Goal: Task Accomplishment & Management: Complete application form

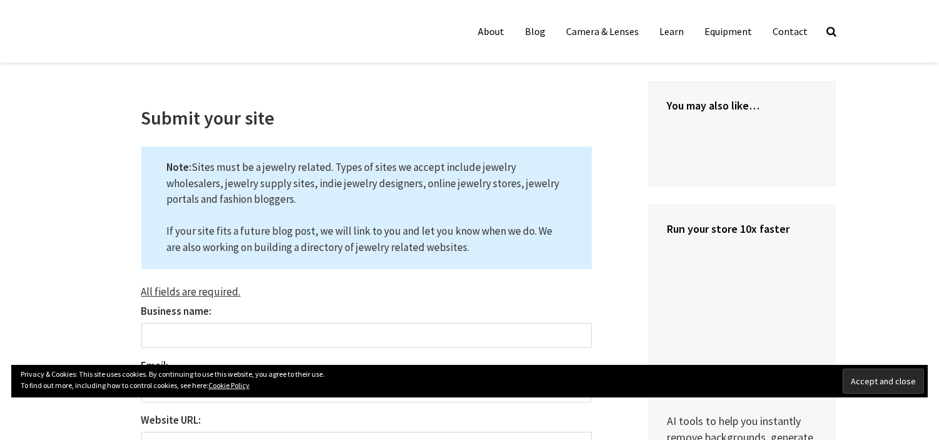
click at [854, 376] on input "Accept and close" at bounding box center [883, 380] width 81 height 25
click at [887, 383] on input "Accept and close" at bounding box center [883, 380] width 81 height 25
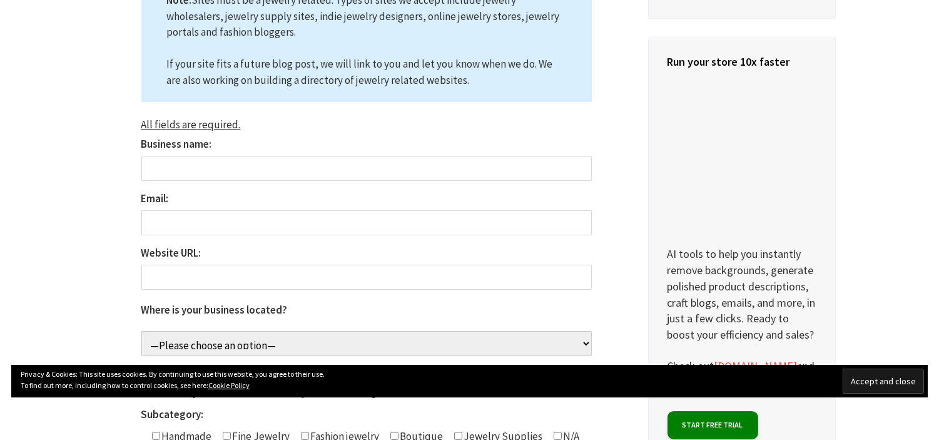
scroll to position [169, 0]
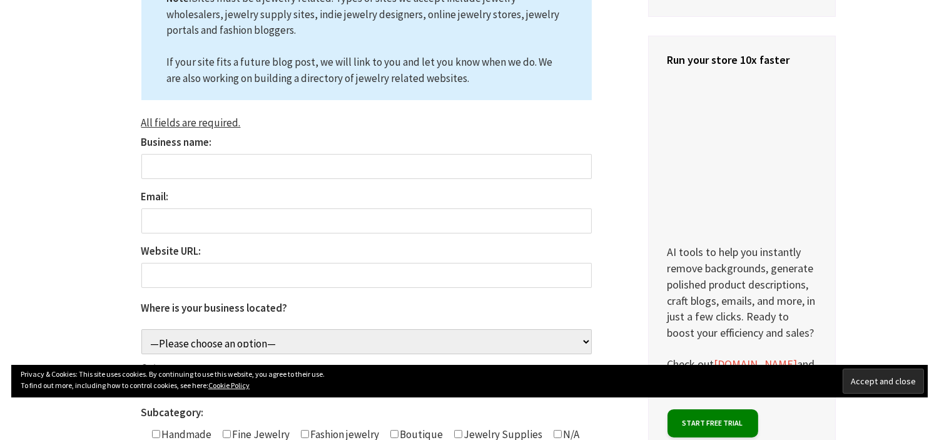
click at [393, 163] on input "Business name:" at bounding box center [366, 166] width 450 height 25
type input "Lalchnd Jewellers"
click at [402, 223] on input "Email:" at bounding box center [366, 220] width 450 height 25
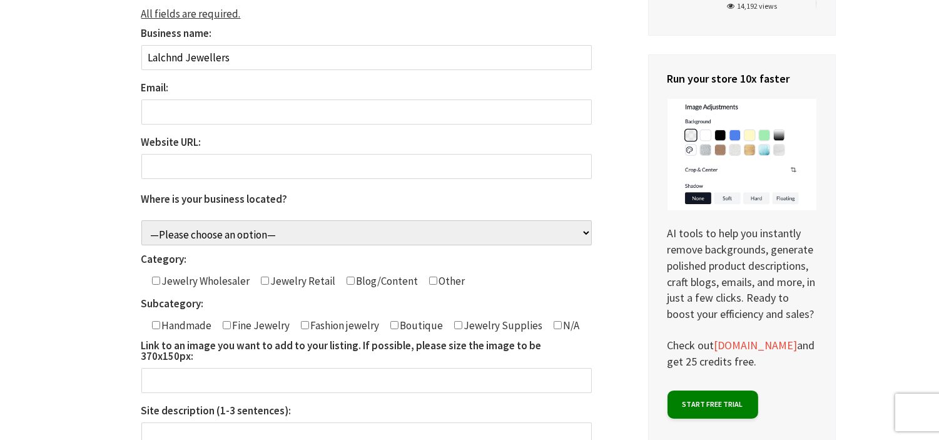
type input "Lalchnd Jewellers"
click at [233, 111] on input "Email:" at bounding box center [366, 111] width 450 height 25
paste input "[EMAIL_ADDRESS][DOMAIN_NAME]"
type input "[EMAIL_ADDRESS][DOMAIN_NAME]"
click at [258, 169] on input "Website URL:" at bounding box center [366, 166] width 450 height 25
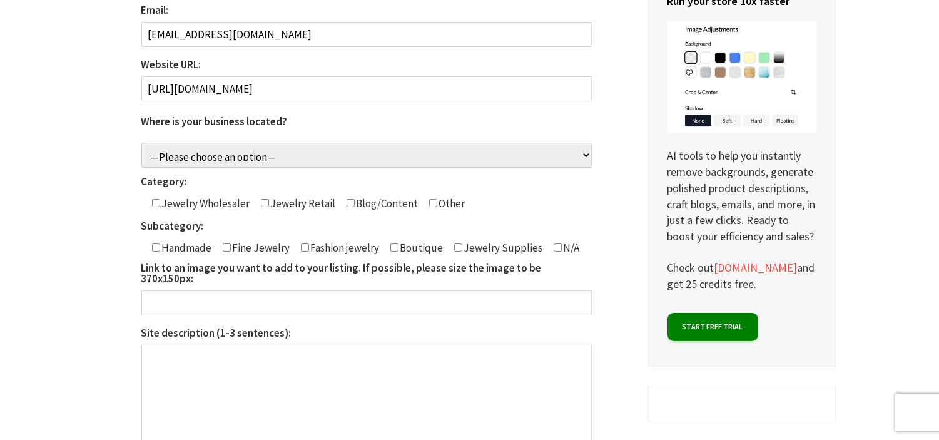
scroll to position [357, 0]
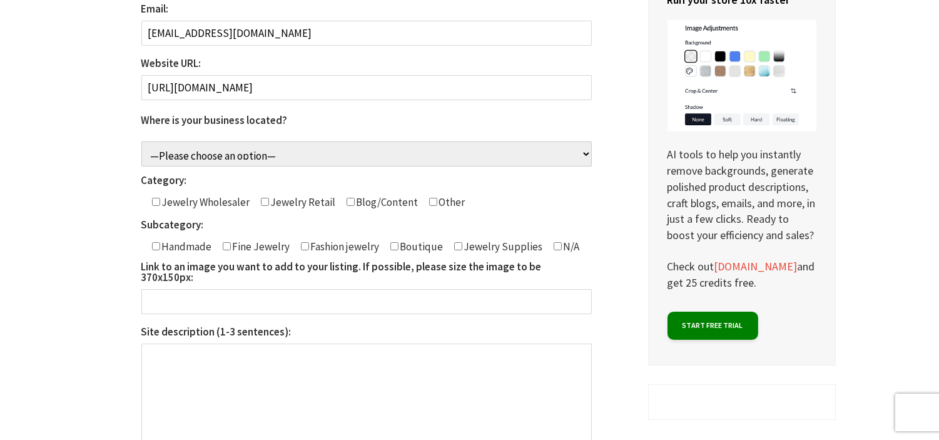
type input "[URL][DOMAIN_NAME]"
click at [352, 159] on select "—Please choose an option— Aruba Afghanistan Angola Anguilla Åland Islands Alban…" at bounding box center [366, 153] width 450 height 25
select select "India"
click at [141, 141] on select "—Please choose an option— Aruba Afghanistan Angola Anguilla Åland Islands Alban…" at bounding box center [366, 153] width 450 height 25
click at [261, 204] on input"] "Contact form" at bounding box center [265, 202] width 8 height 8
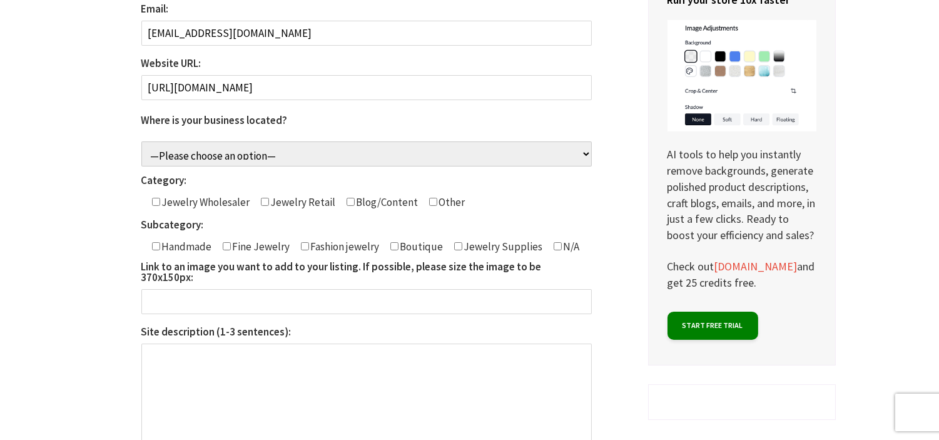
checkbox input"] "true"
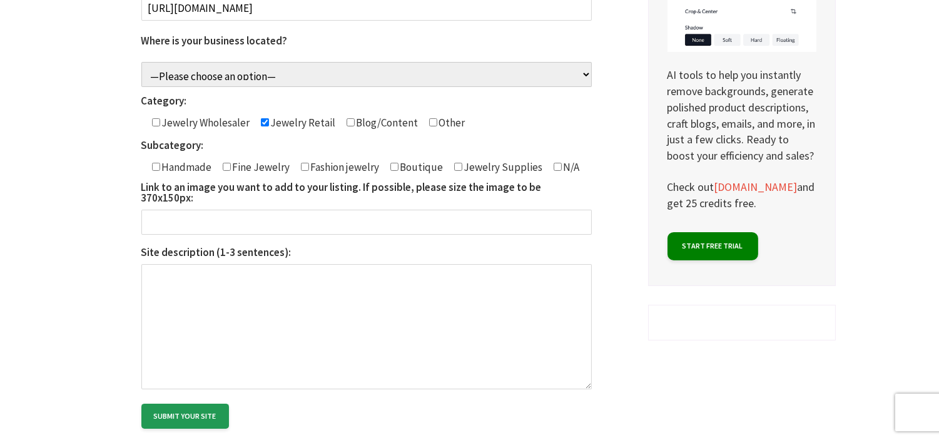
scroll to position [442, 0]
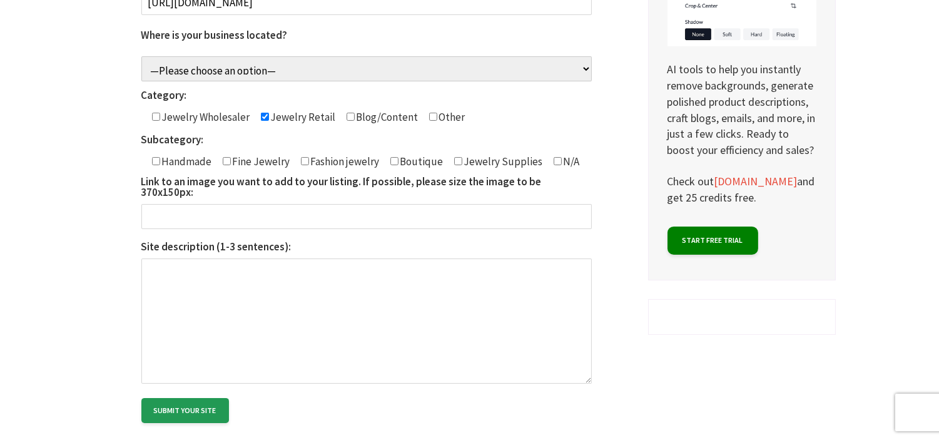
click at [301, 161] on input"] "Contact form" at bounding box center [305, 161] width 8 height 8
checkbox input"] "true"
click at [153, 161] on input"] "Contact form" at bounding box center [156, 161] width 8 height 8
checkbox input"] "true"
click at [226, 163] on input"] "Contact form" at bounding box center [227, 161] width 8 height 8
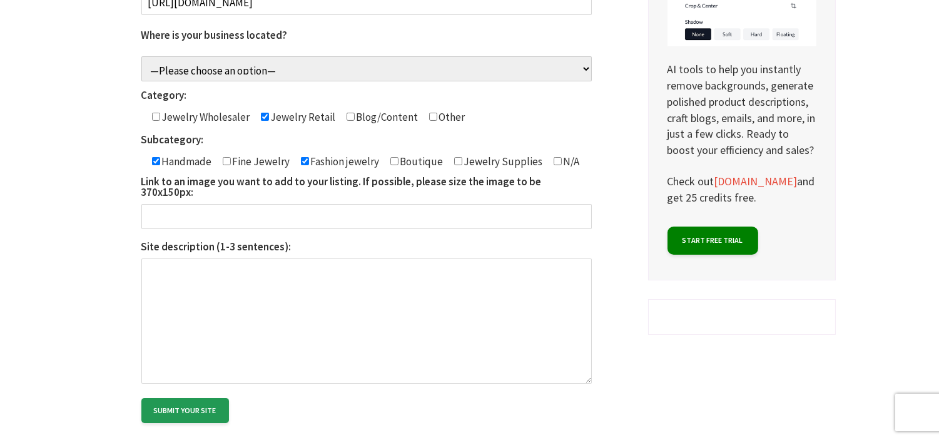
checkbox input"] "true"
click at [174, 204] on input "Link to an image you want to add to your listing. If possible, please size the …" at bounding box center [366, 216] width 450 height 25
drag, startPoint x: 165, startPoint y: 184, endPoint x: 205, endPoint y: 177, distance: 40.0
click at [205, 177] on b "Link to an image you want to add to your listing. If possible, please size the …" at bounding box center [341, 187] width 400 height 24
click at [171, 177] on b "Link to an image you want to add to your listing. If possible, please size the …" at bounding box center [341, 187] width 400 height 24
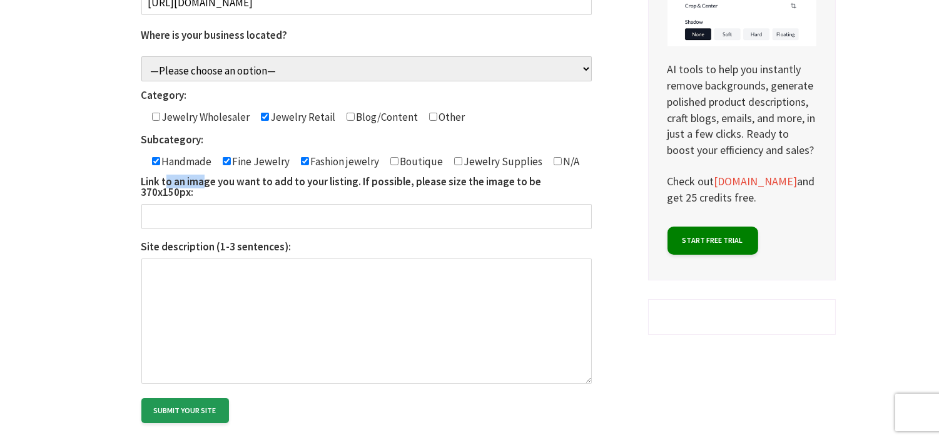
click at [171, 204] on input "Link to an image you want to add to your listing. If possible, please size the …" at bounding box center [366, 216] width 450 height 25
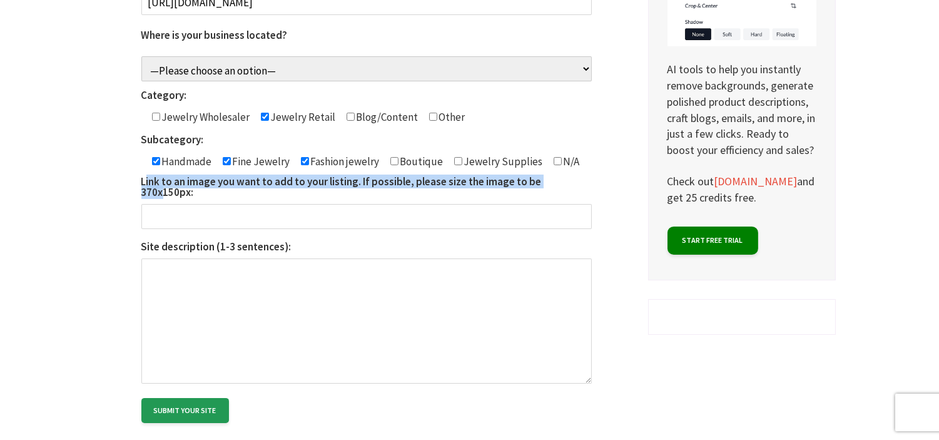
drag, startPoint x: 147, startPoint y: 180, endPoint x: 558, endPoint y: 185, distance: 411.0
click at [558, 185] on label "Link to an image you want to add to your listing. If possible, please size the …" at bounding box center [366, 202] width 450 height 53
click at [558, 204] on input "Link to an image you want to add to your listing. If possible, please size the …" at bounding box center [366, 216] width 450 height 25
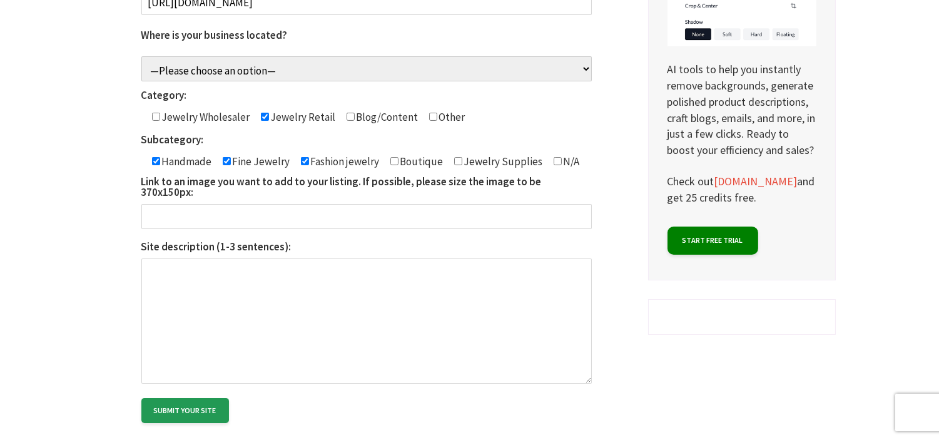
click at [441, 215] on input "Link to an image you want to add to your listing. If possible, please size the …" at bounding box center [366, 216] width 450 height 25
click at [387, 204] on input "Link to an image you want to add to your listing. If possible, please size the …" at bounding box center [366, 216] width 450 height 25
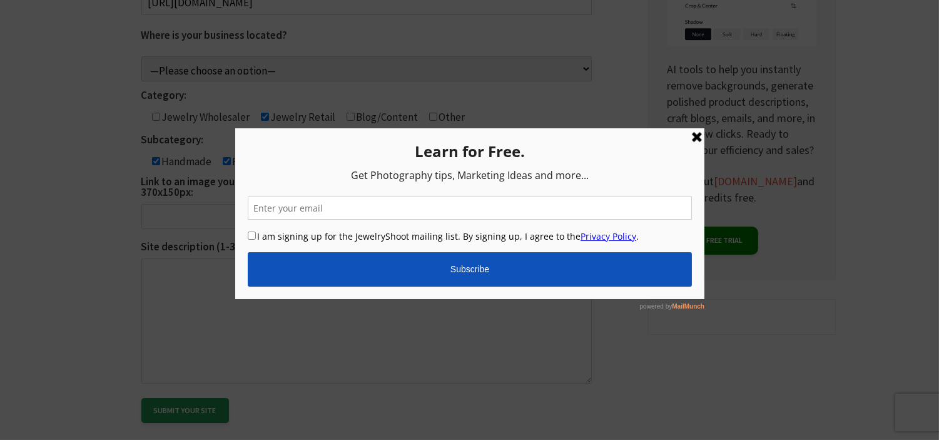
drag, startPoint x: 925, startPoint y: 264, endPoint x: 691, endPoint y: 137, distance: 266.2
click at [691, 137] on link at bounding box center [696, 136] width 15 height 15
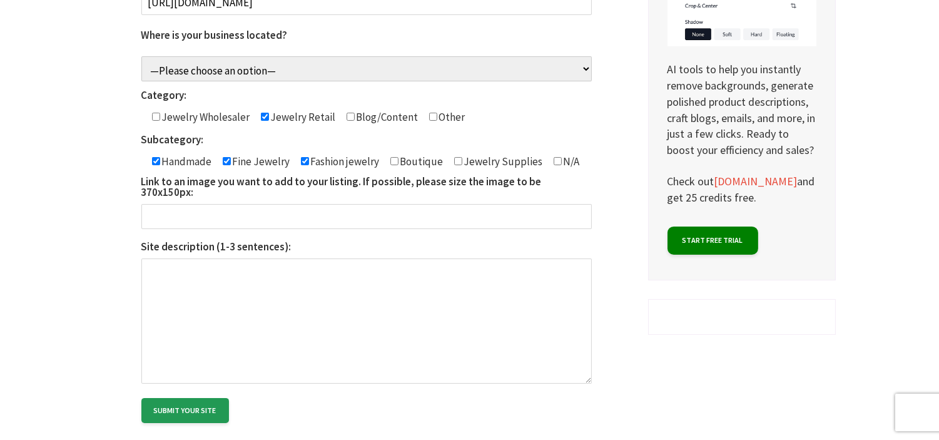
click at [263, 208] on input "Link to an image you want to add to your listing. If possible, please size the …" at bounding box center [366, 216] width 450 height 25
paste input "https://docs.google.com/spreadsheets/d/1MG2ekwSEEQqBlkAPDvnuZ_c8oYbvKiTR25bCgbp…"
click at [373, 210] on input "https://docs.google.com/spreadsheets/d/1MG2ekwSEEQqBlkAPDvnuZ_c8oYbvKiTR25bCgbp…" at bounding box center [366, 216] width 450 height 25
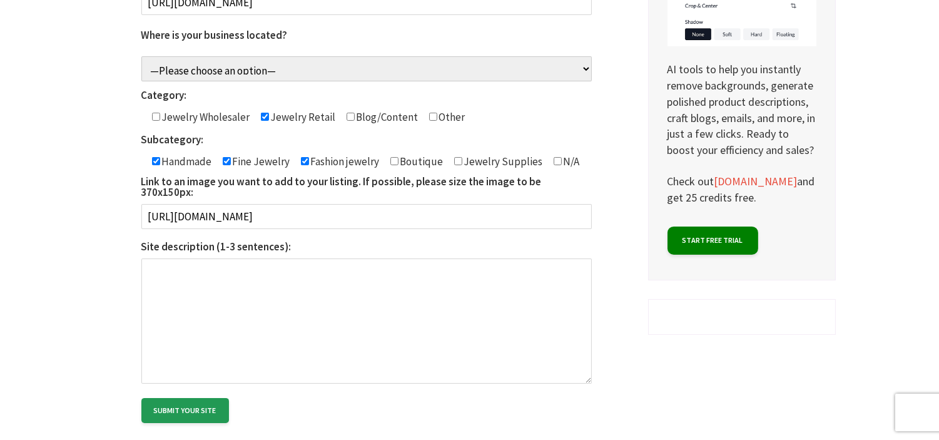
click at [373, 210] on input "https://docs.google.com/spreadsheets/d/1MG2ekwSEEQqBlkAPDvnuZ_c8oYbvKiTR25bCgbp…" at bounding box center [366, 216] width 450 height 25
paste input "rive.google.com/file/d/17Mr-3NEncIA1SilaY74QFwdbhdFcxK7p/view?usp=drive_link"
type input "https://drive.google.com/file/d/17Mr-3NEncIA1SilaY74QFwdbhdFcxK7p/view?usp=driv…"
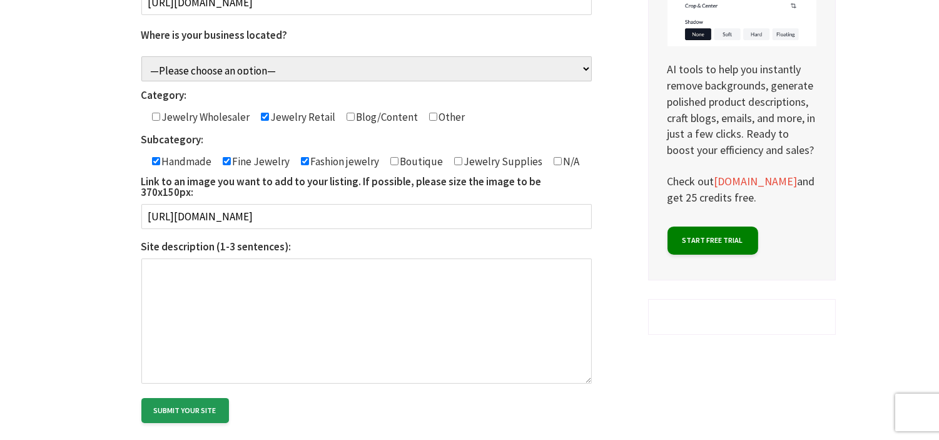
click at [415, 291] on textarea "Site description (1-3 sentences):" at bounding box center [366, 320] width 450 height 125
drag, startPoint x: 145, startPoint y: 235, endPoint x: 199, endPoint y: 239, distance: 53.9
click at [199, 240] on b "Site description (1-3 sentences):" at bounding box center [216, 247] width 150 height 14
click at [199, 258] on textarea "Site description (1-3 sentences):" at bounding box center [366, 320] width 450 height 125
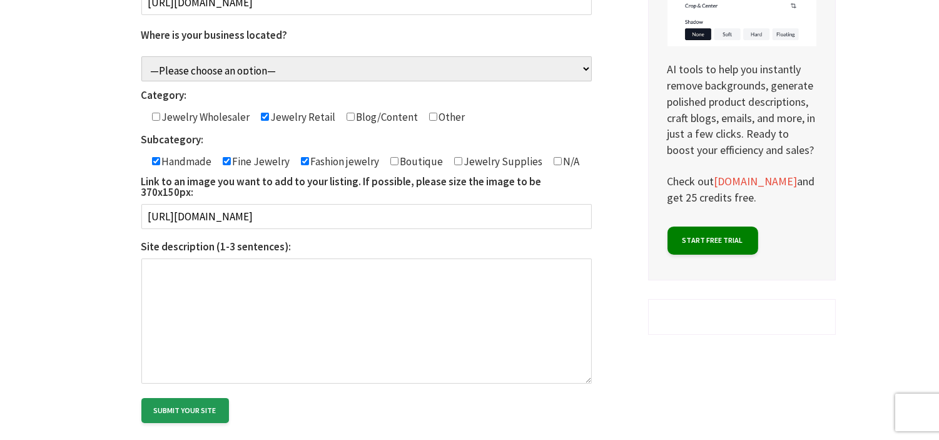
click at [215, 310] on textarea "Site description (1-3 sentences):" at bounding box center [366, 320] width 450 height 125
paste textarea "Lalchnd Jewellers, located in Lajpat Nagar, Delhi, is renowned for its fine gol…"
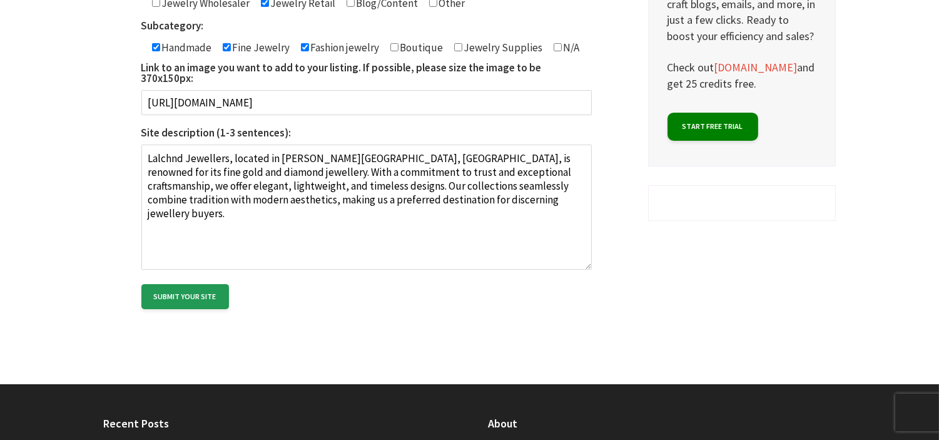
scroll to position [278, 0]
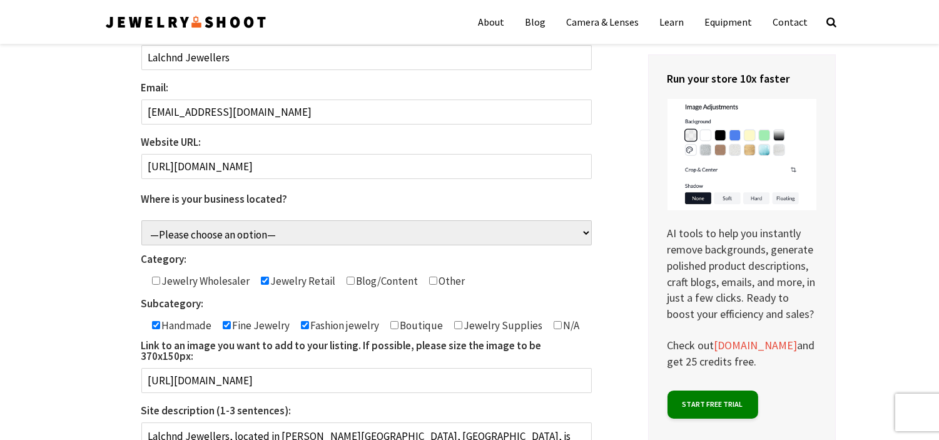
type textarea "Lalchnd Jewellers, located in Lajpat Nagar, Delhi, is renowned for its fine gol…"
click at [347, 283] on input"] "Contact form" at bounding box center [351, 281] width 8 height 8
checkbox input"] "true"
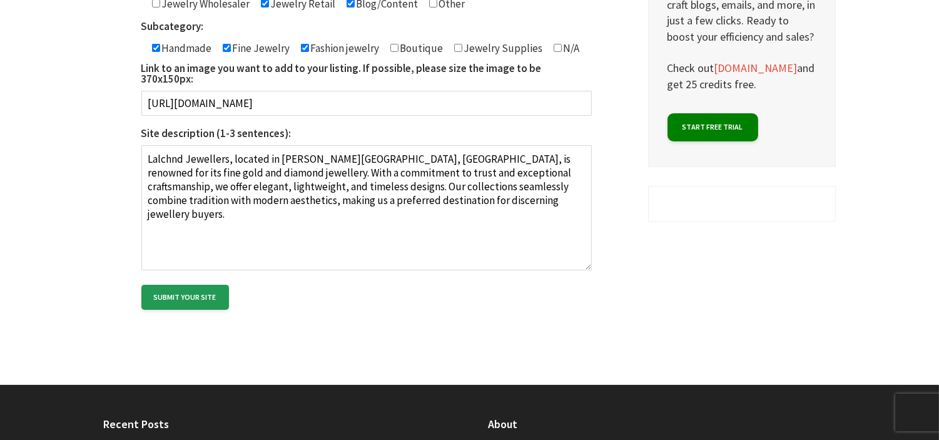
scroll to position [556, 0]
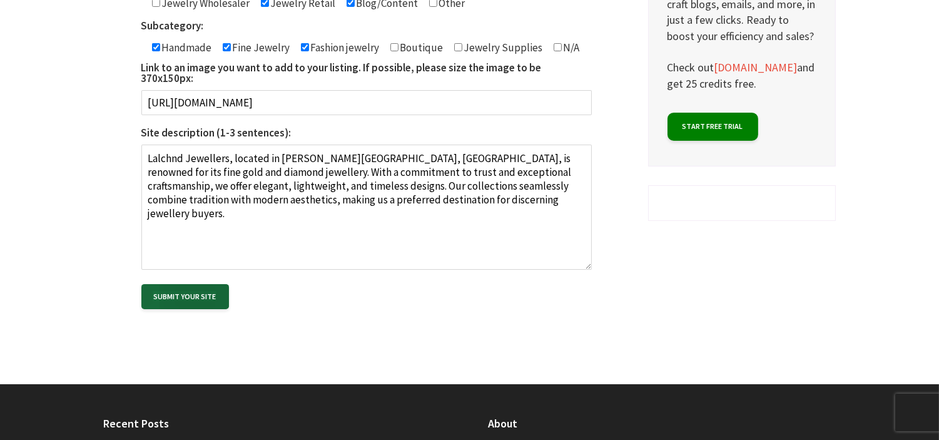
click at [211, 286] on input "Submit your site" at bounding box center [185, 296] width 88 height 25
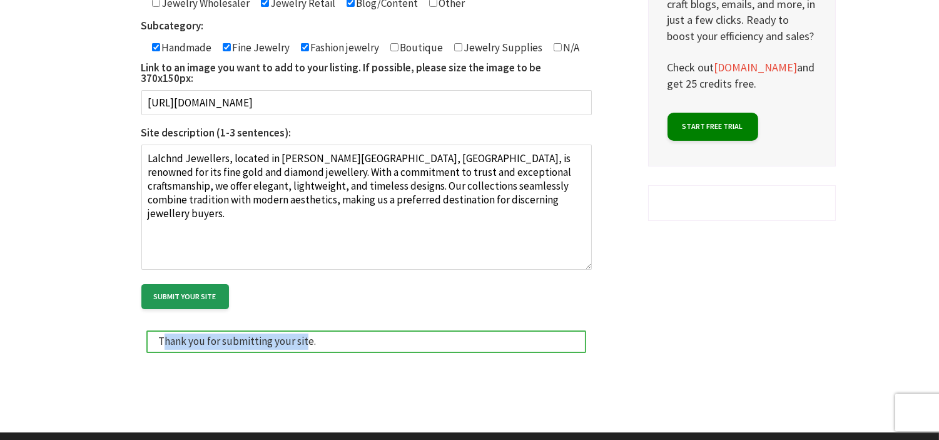
drag, startPoint x: 166, startPoint y: 329, endPoint x: 305, endPoint y: 338, distance: 139.2
click at [305, 338] on div "Thank you for submitting your site." at bounding box center [366, 341] width 440 height 23
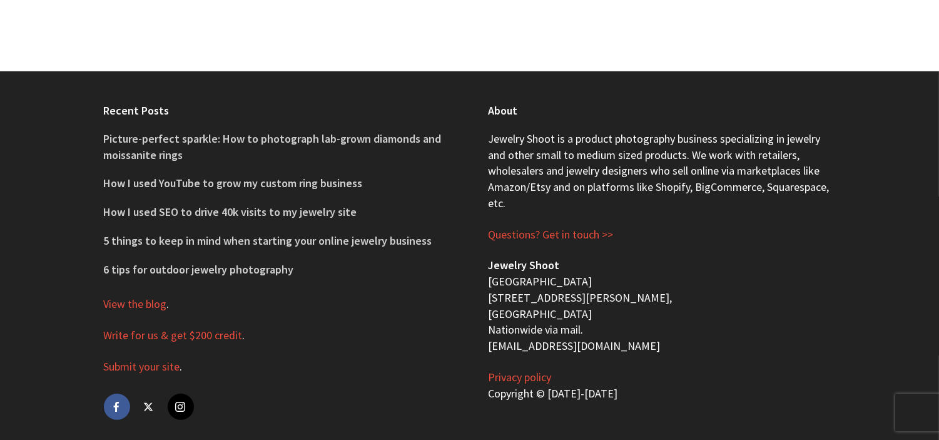
scroll to position [918, 0]
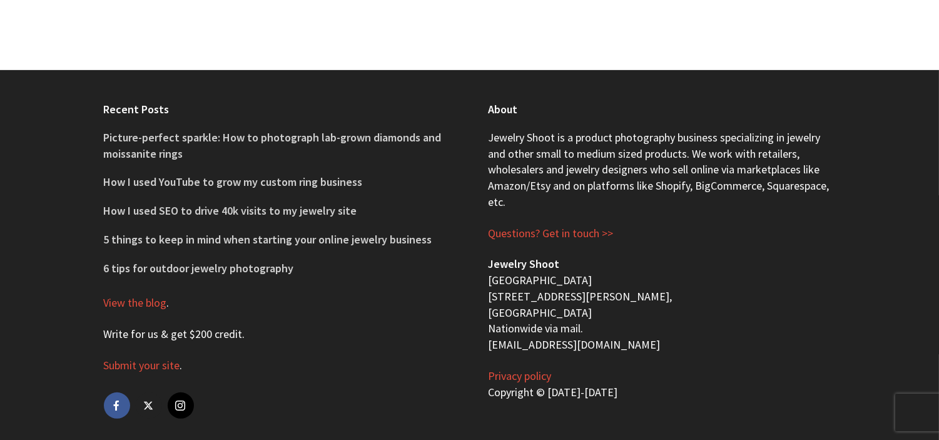
click at [166, 327] on link "Write for us & get $200 credit" at bounding box center [173, 334] width 139 height 15
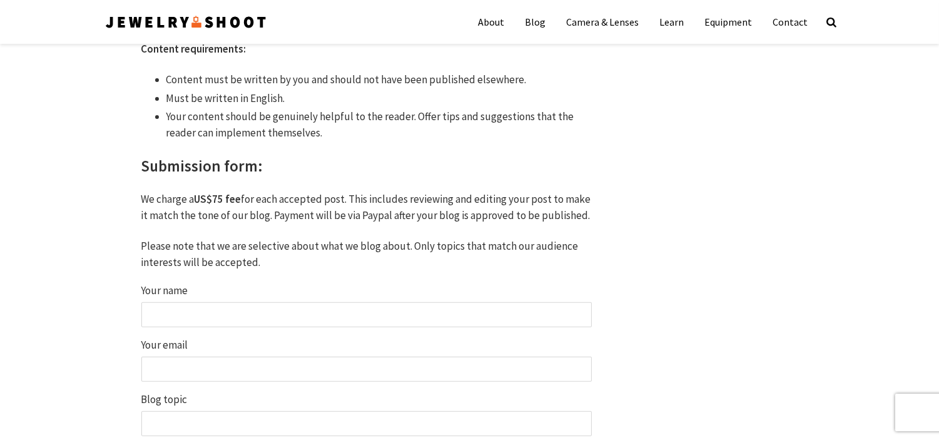
scroll to position [834, 0]
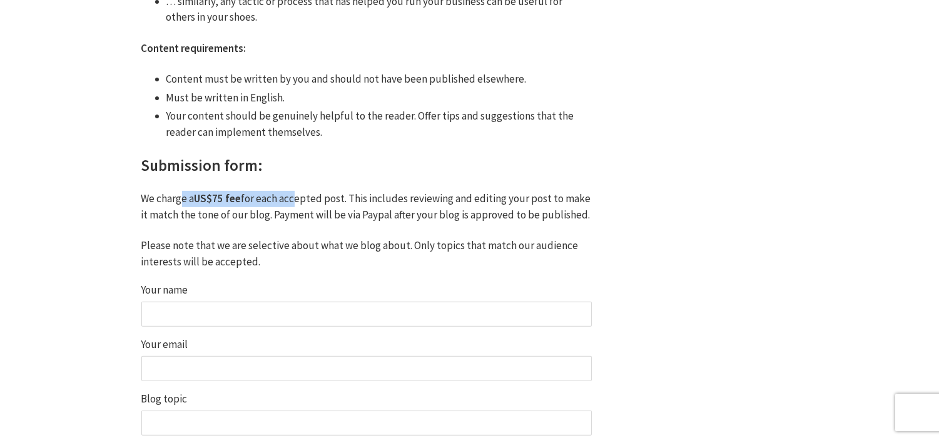
drag, startPoint x: 180, startPoint y: 199, endPoint x: 290, endPoint y: 198, distance: 110.7
click at [290, 198] on p "We charge a US$75 fee for each accepted post. This includes reviewing and editi…" at bounding box center [366, 207] width 450 height 32
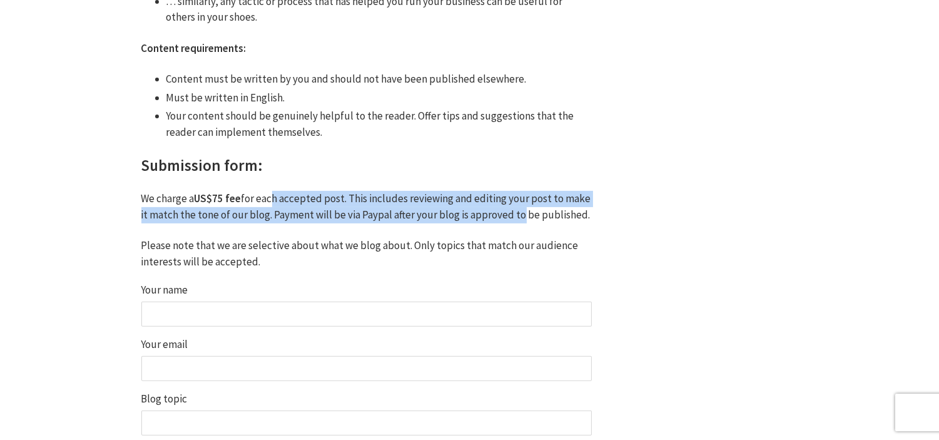
drag, startPoint x: 268, startPoint y: 200, endPoint x: 529, endPoint y: 216, distance: 261.3
click at [522, 216] on p "We charge a US$75 fee for each accepted post. This includes reviewing and editi…" at bounding box center [366, 207] width 450 height 32
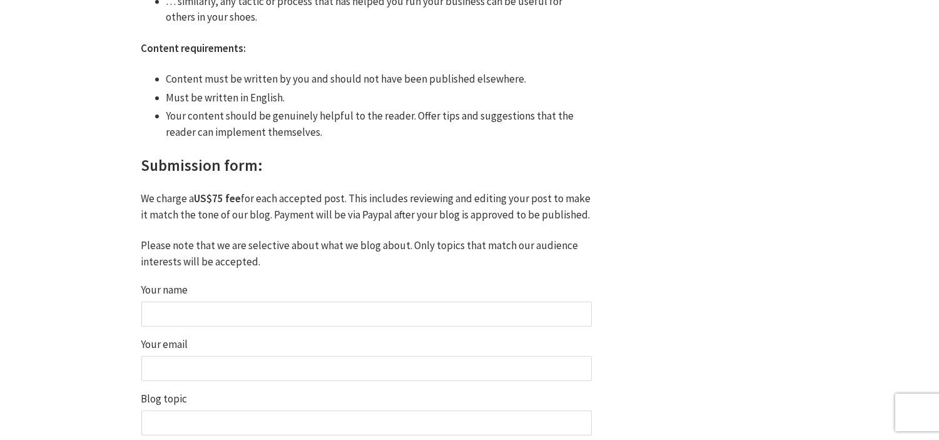
click at [529, 216] on p "We charge a US$75 fee for each accepted post. This includes reviewing and editi…" at bounding box center [366, 207] width 450 height 32
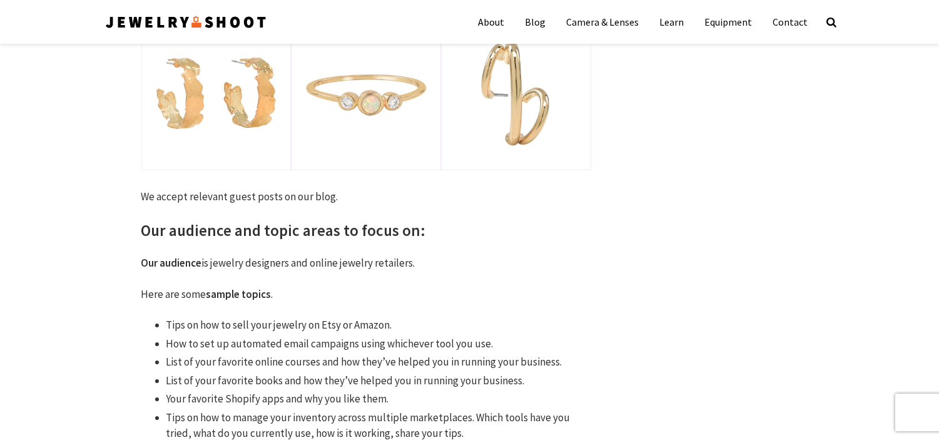
scroll to position [0, 0]
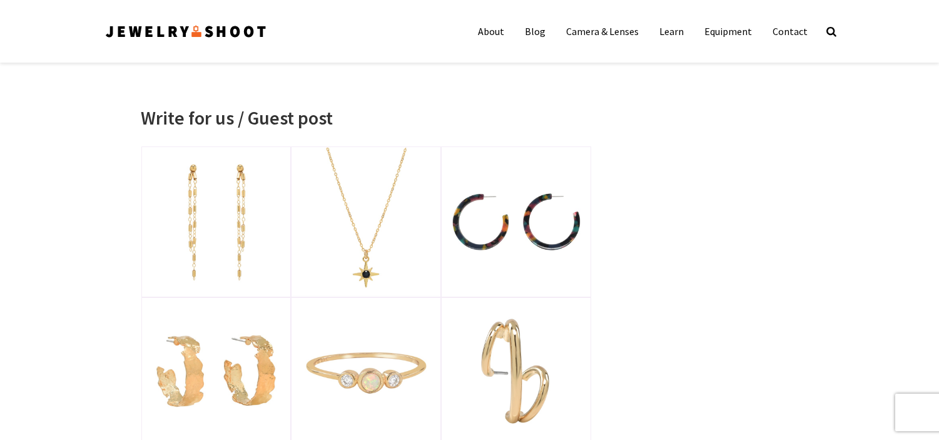
click at [209, 23] on img at bounding box center [186, 31] width 164 height 20
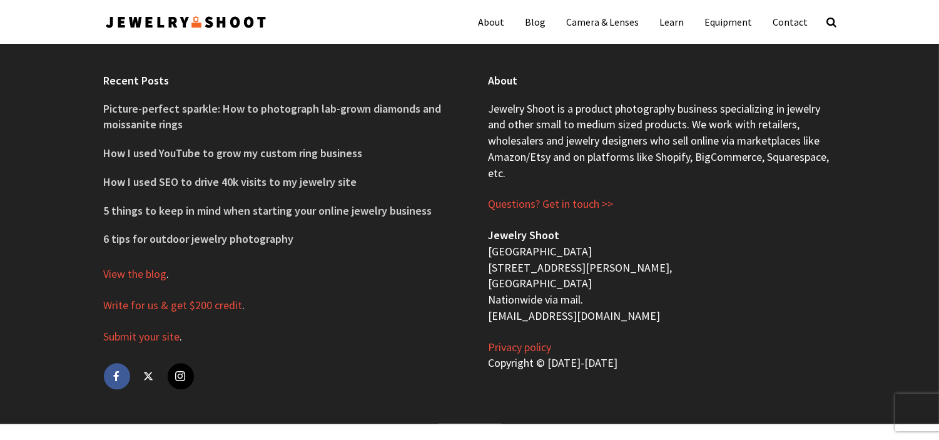
scroll to position [5037, 0]
